Goal: Task Accomplishment & Management: Manage account settings

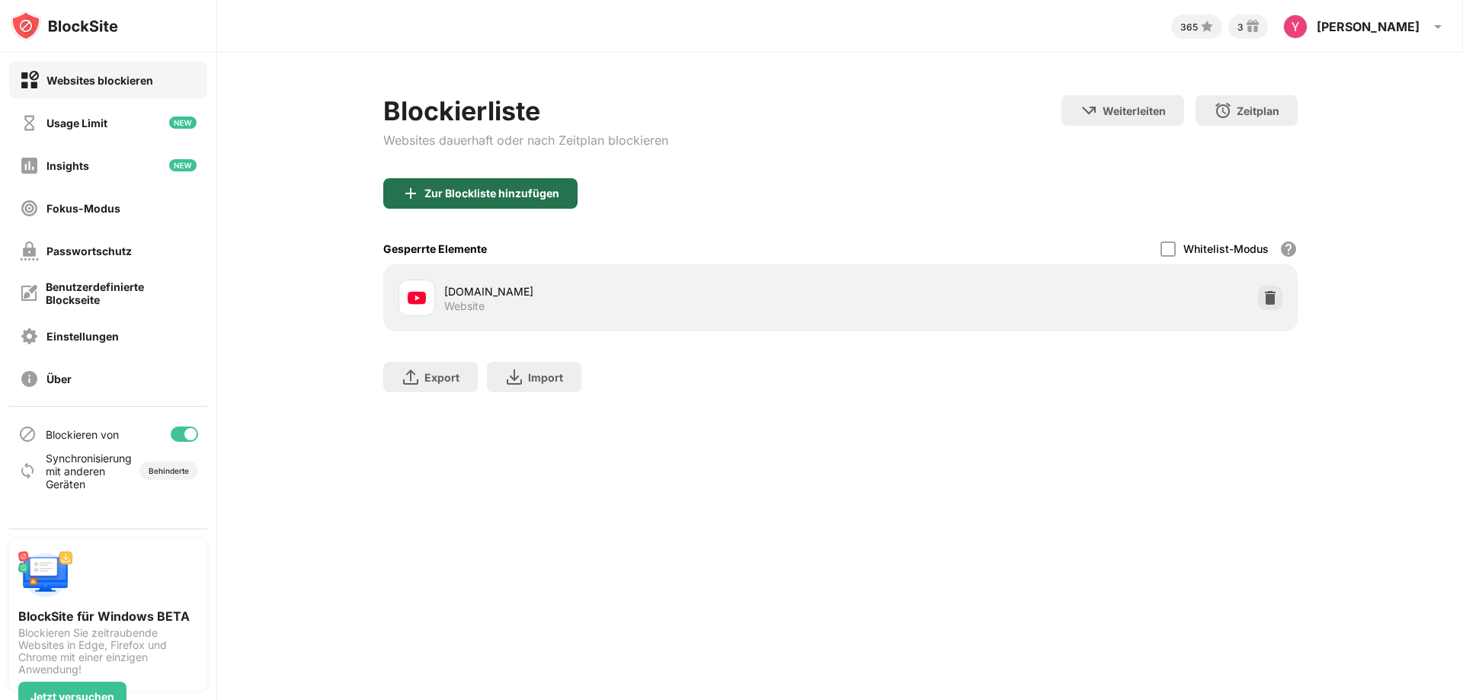
click at [524, 197] on div "Zur Blockliste hinzufügen" at bounding box center [491, 193] width 135 height 12
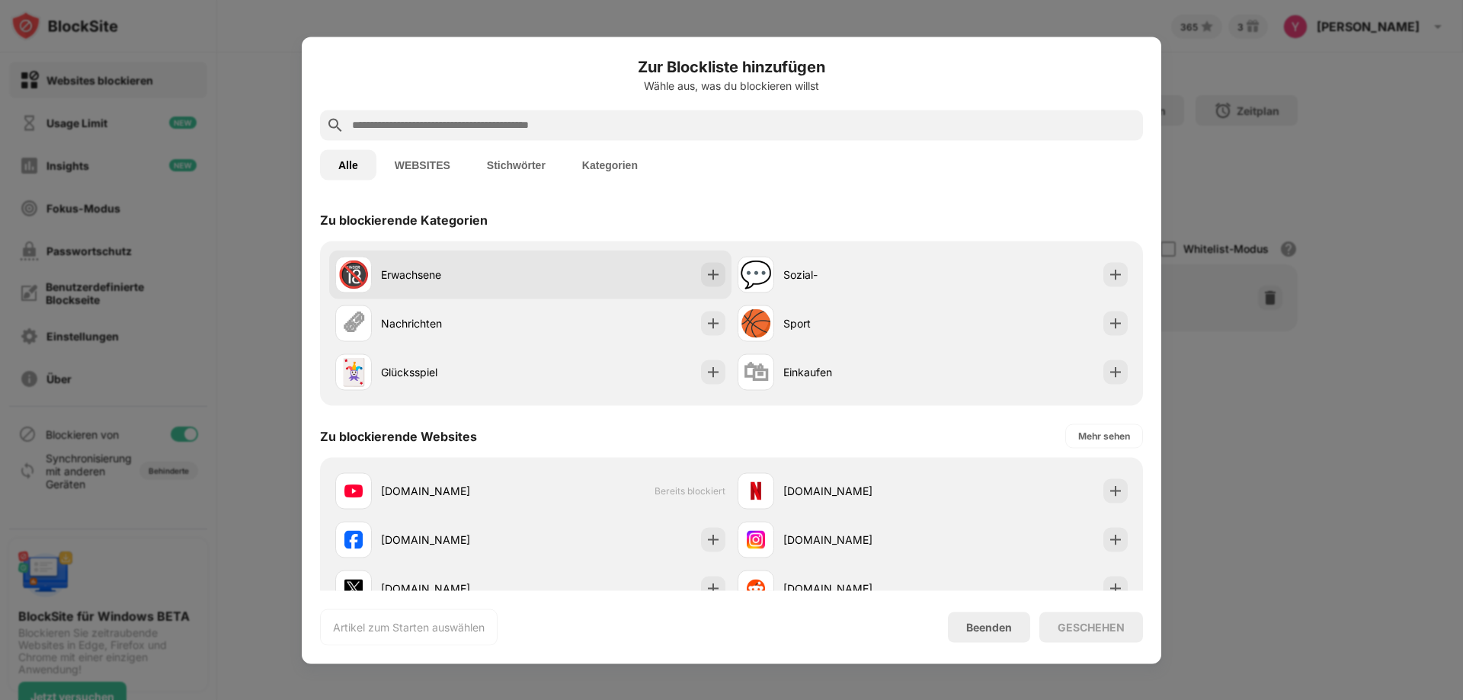
click at [441, 269] on div "Erwachsene" at bounding box center [455, 275] width 149 height 16
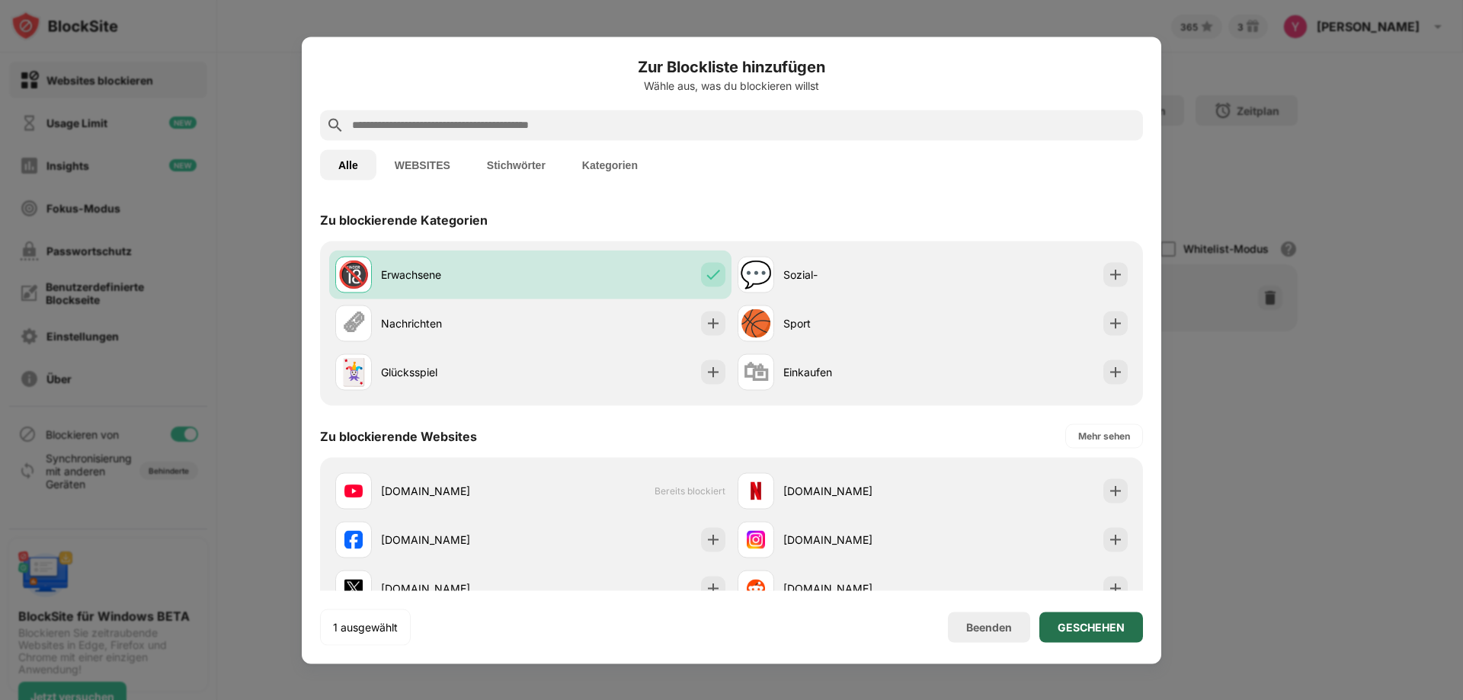
click at [1106, 634] on div "GESCHEHEN" at bounding box center [1091, 627] width 104 height 30
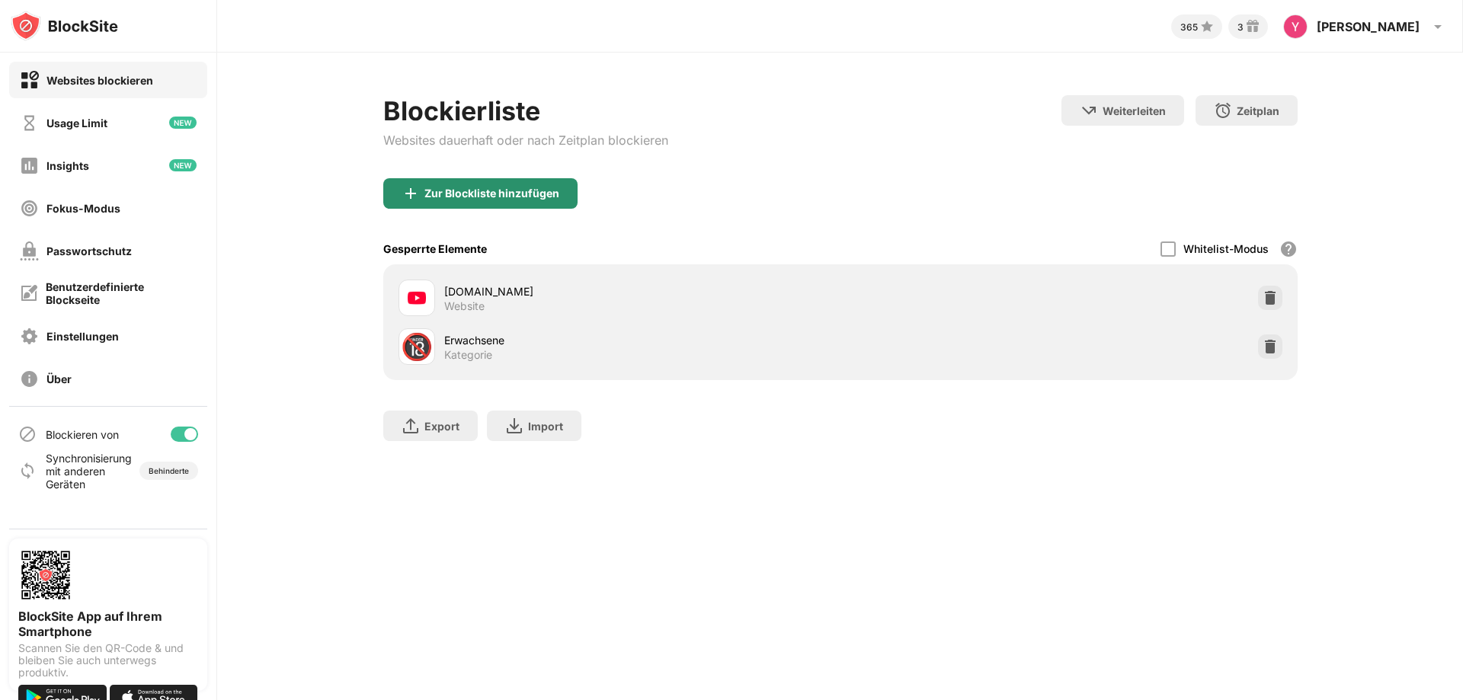
click at [509, 203] on div "Zur Blockliste hinzufügen" at bounding box center [480, 193] width 194 height 30
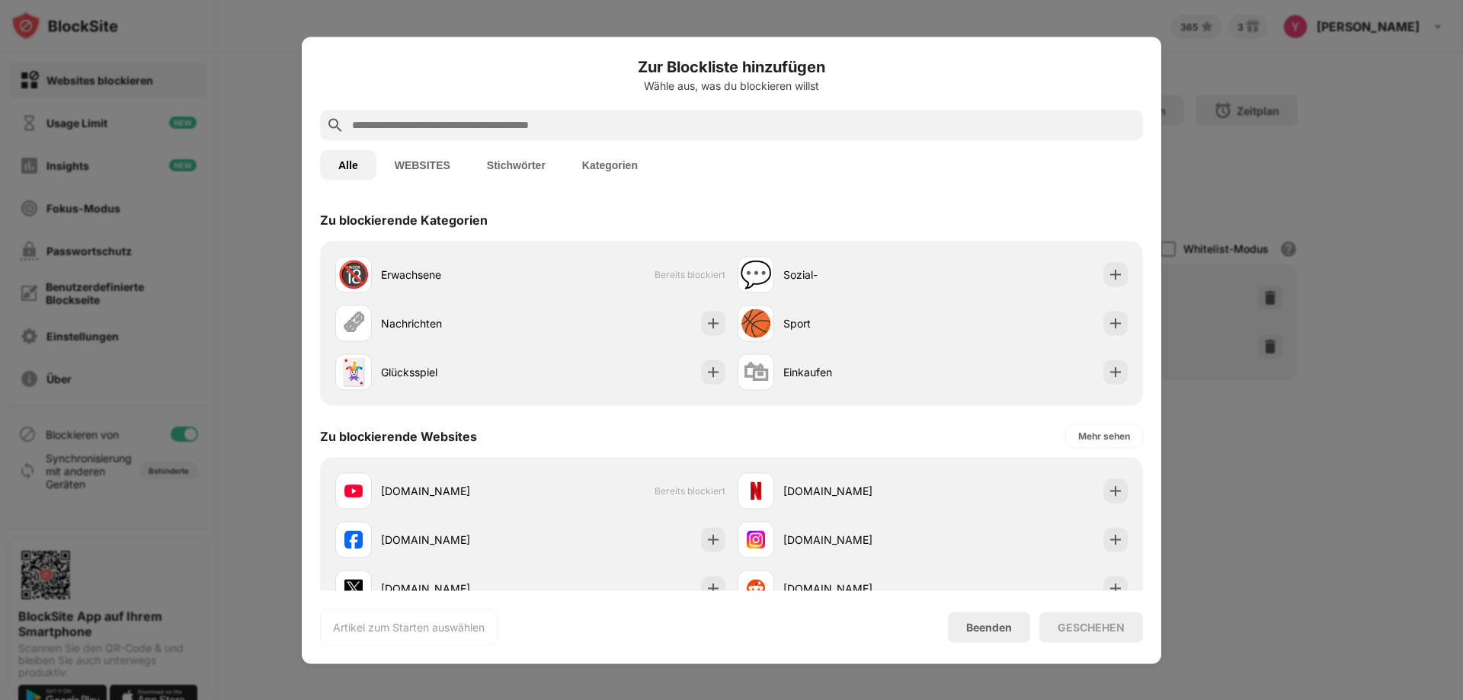
click at [428, 162] on button "WEBSITES" at bounding box center [422, 164] width 92 height 30
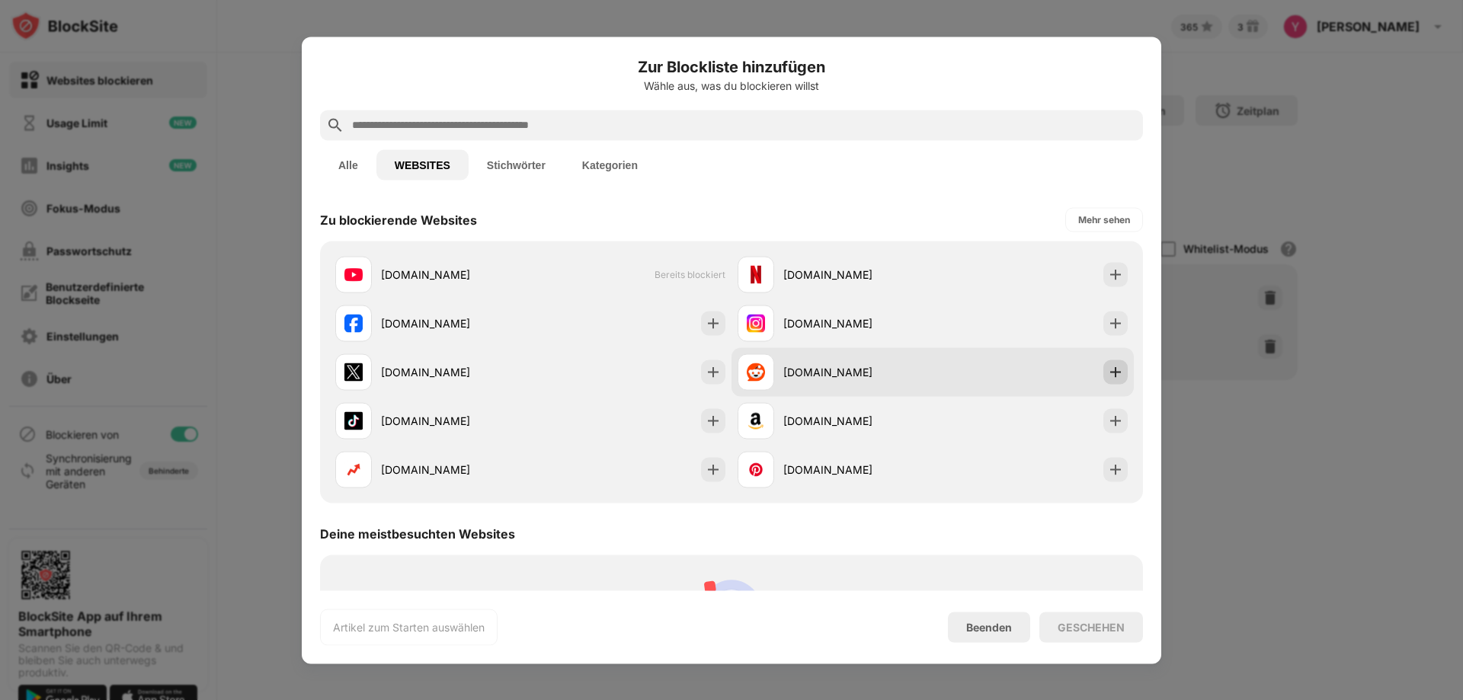
click at [1108, 374] on img at bounding box center [1115, 371] width 15 height 15
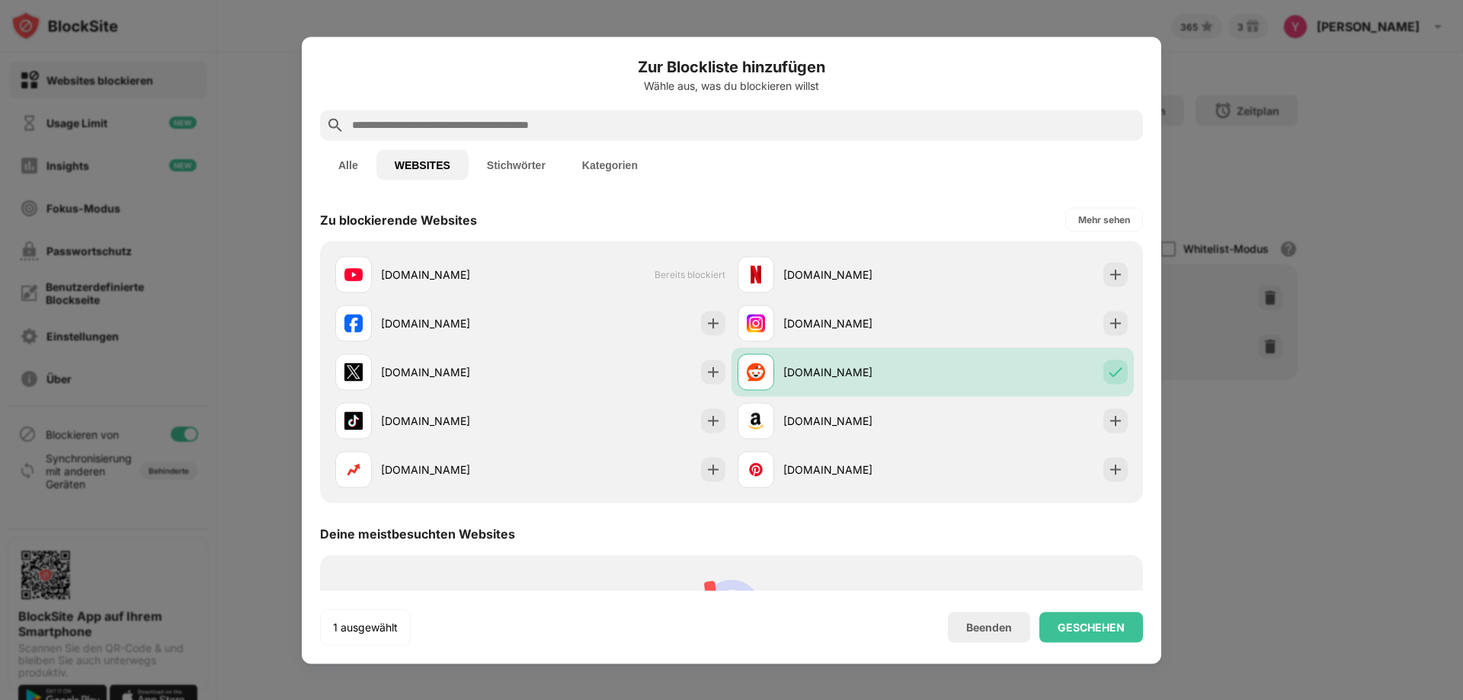
click at [544, 124] on input "text" at bounding box center [744, 125] width 786 height 18
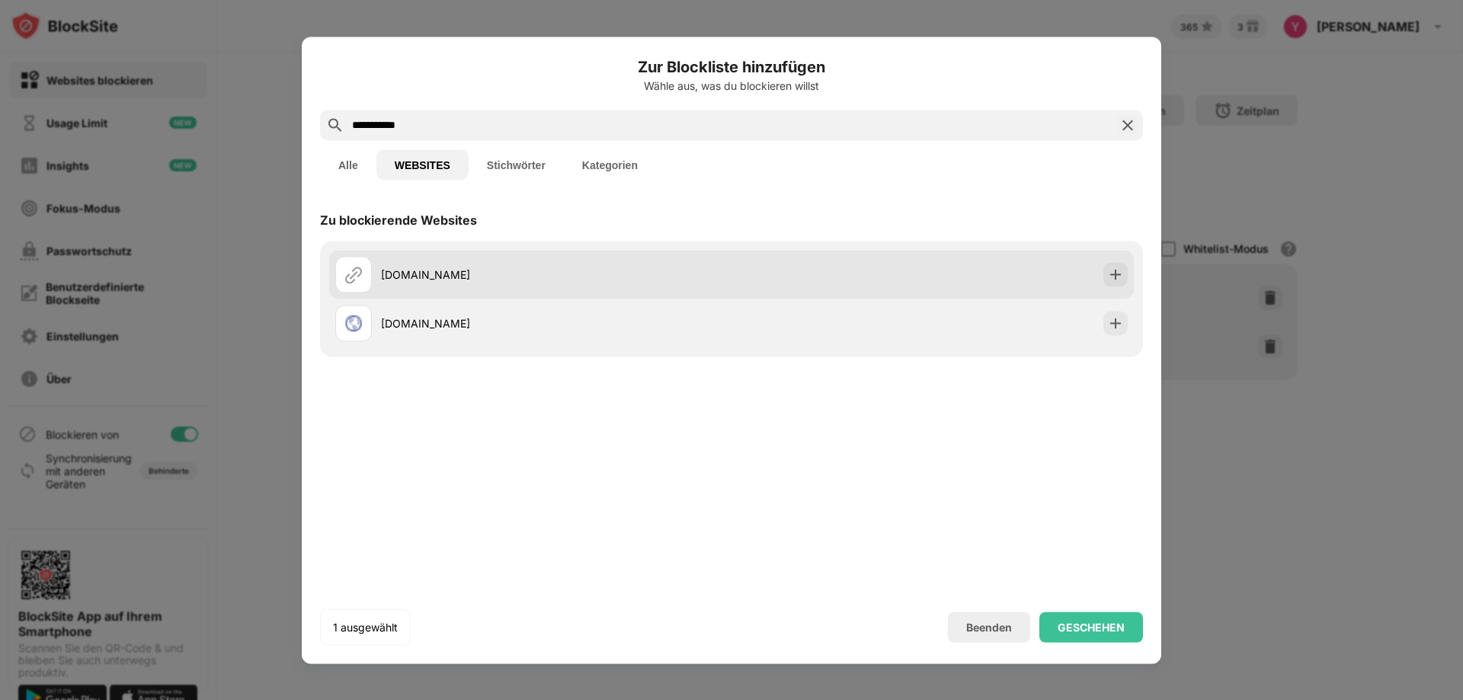
type input "**********"
click at [511, 267] on div "joyclub.com" at bounding box center [556, 275] width 351 height 16
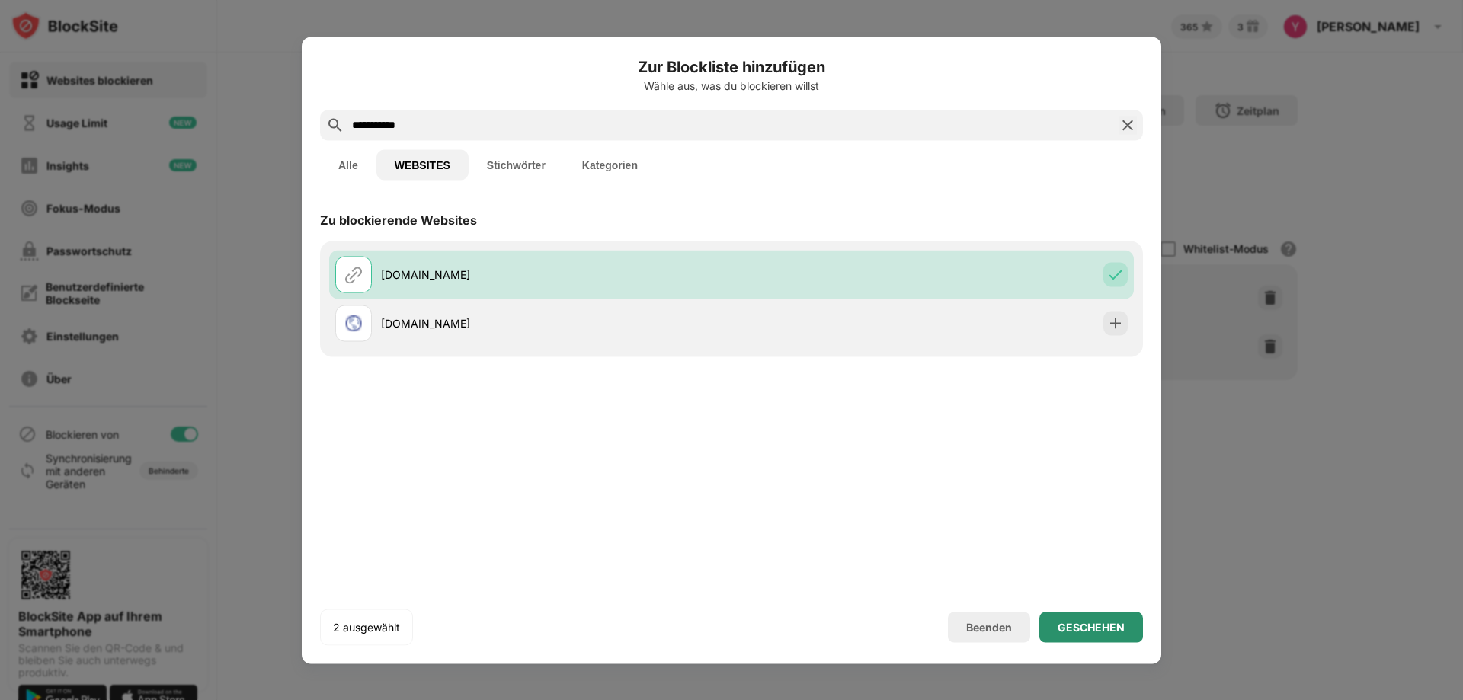
click at [1082, 636] on div "GESCHEHEN" at bounding box center [1091, 627] width 104 height 30
